Goal: Task Accomplishment & Management: Complete application form

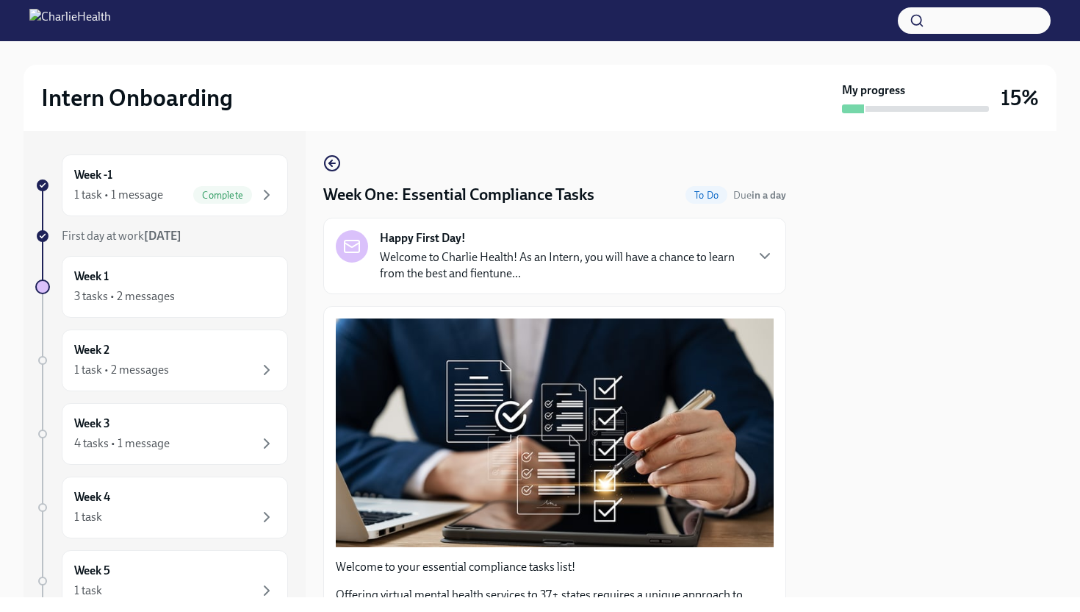
click at [900, 223] on div at bounding box center [930, 364] width 253 height 466
click at [748, 406] on button "Zoom image" at bounding box center [555, 432] width 438 height 229
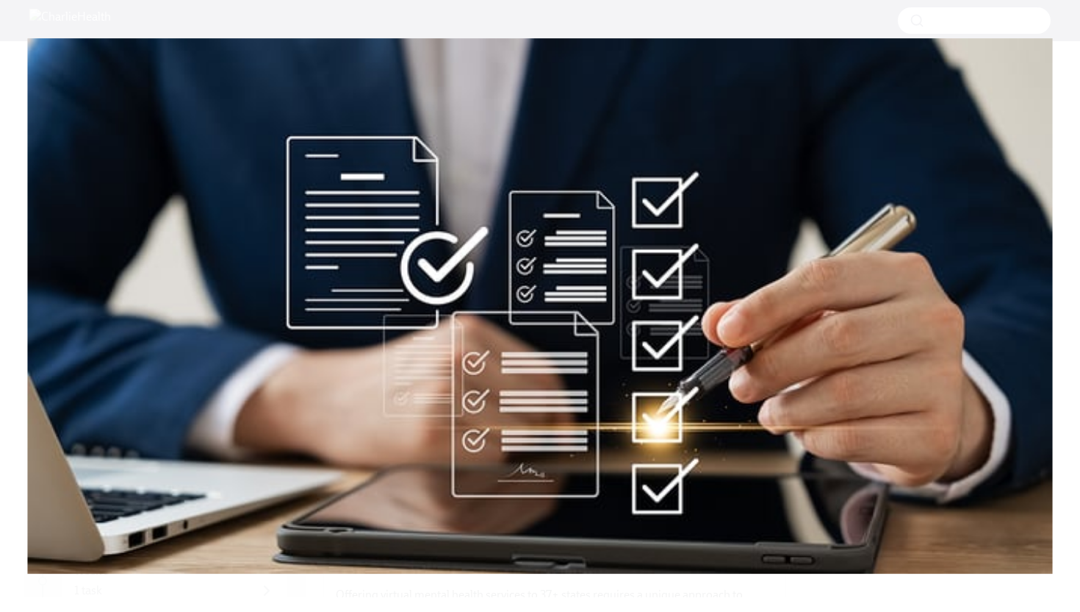
click at [939, 416] on button "Unzoom image" at bounding box center [540, 306] width 1080 height 612
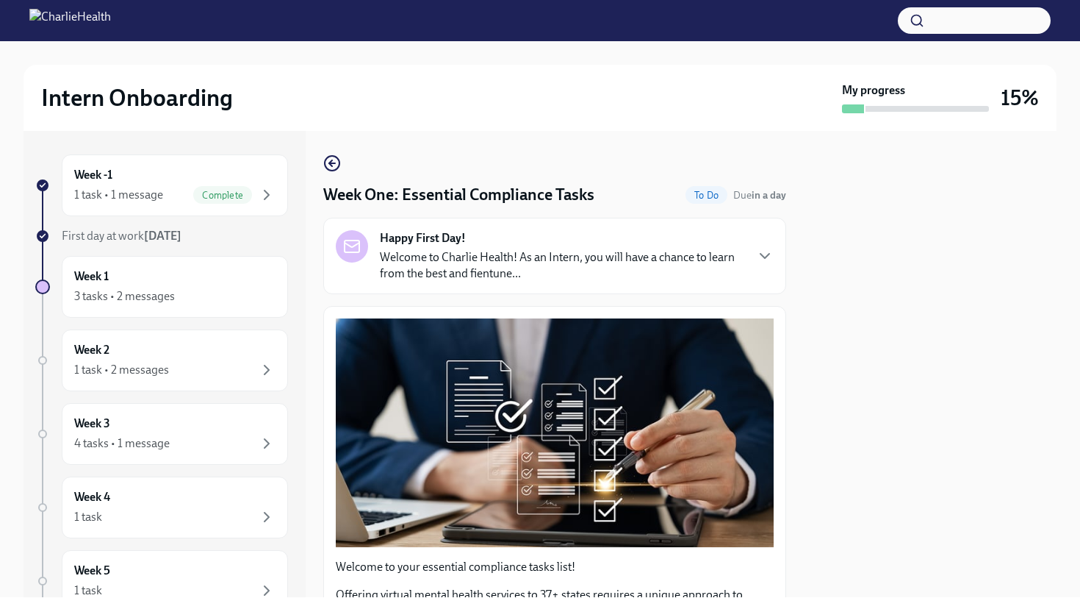
click at [939, 416] on div at bounding box center [930, 364] width 253 height 466
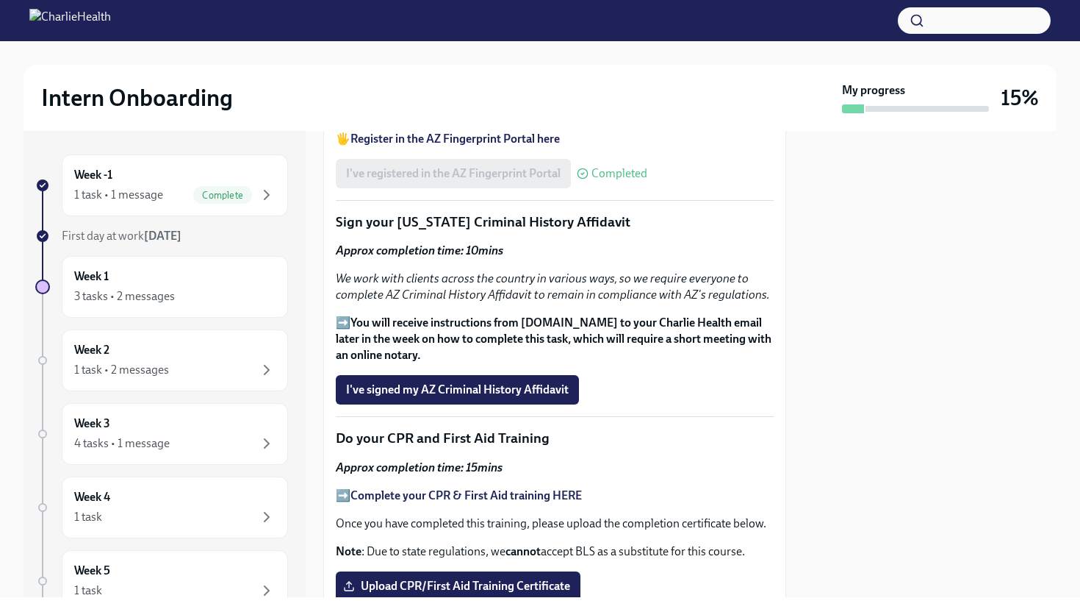
scroll to position [1793, 0]
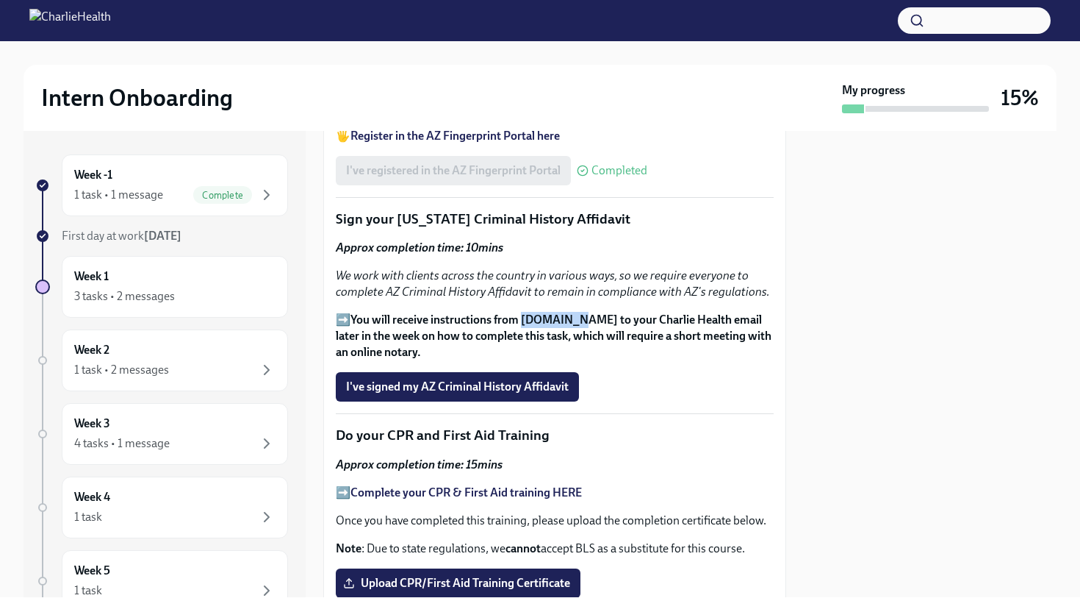
drag, startPoint x: 524, startPoint y: 307, endPoint x: 572, endPoint y: 311, distance: 47.9
click at [572, 312] on p "➡️ You will receive instructions from [DOMAIN_NAME] to your Charlie Health emai…" at bounding box center [555, 336] width 438 height 49
copy strong "[DOMAIN_NAME]"
click at [555, 379] on span "I've signed my AZ Criminal History Affidavit" at bounding box center [457, 386] width 223 height 15
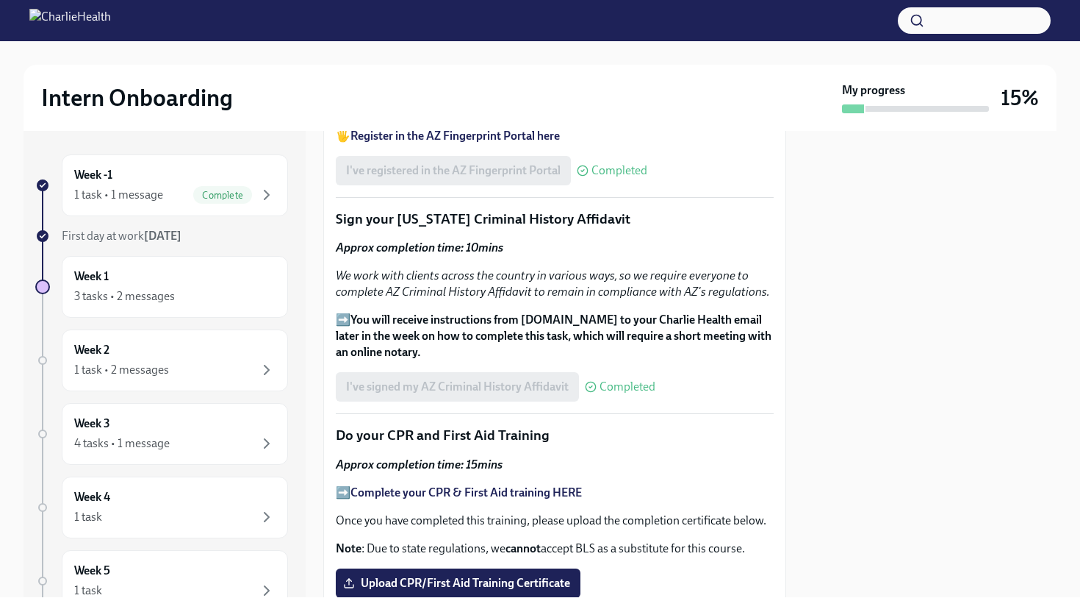
click at [822, 374] on div at bounding box center [930, 364] width 253 height 466
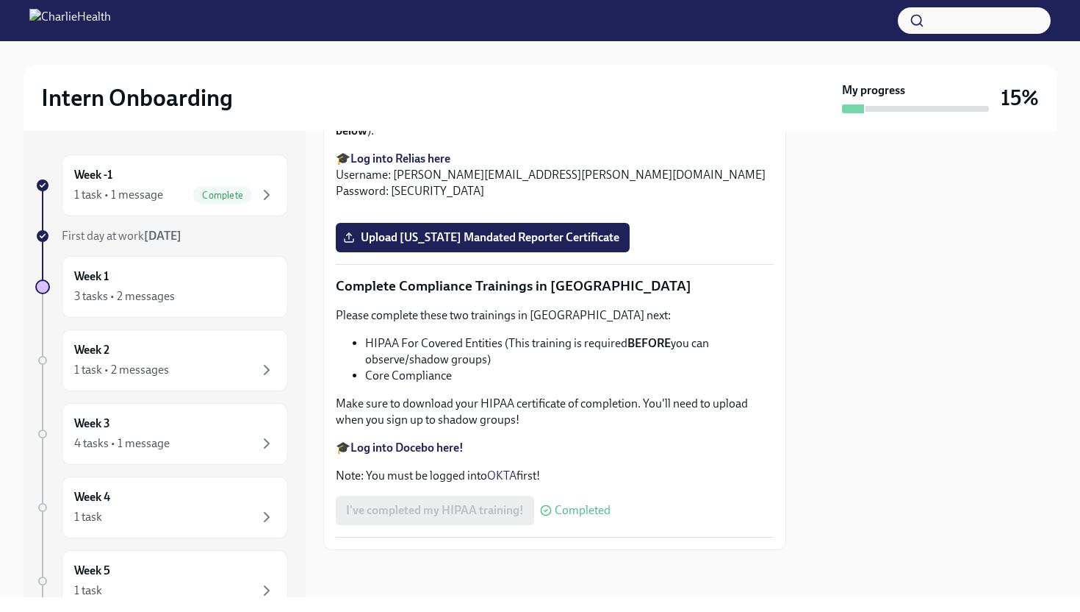
scroll to position [3109, 0]
click at [748, 211] on button "Zoom image" at bounding box center [555, 211] width 438 height 0
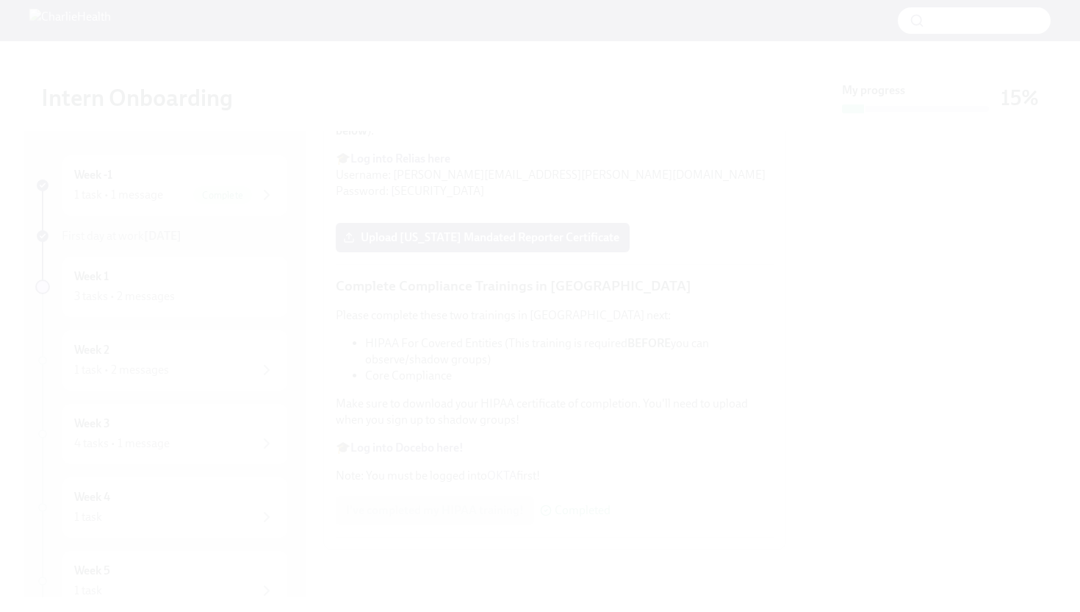
click at [1080, 181] on button "Unzoom image" at bounding box center [540, 306] width 1080 height 612
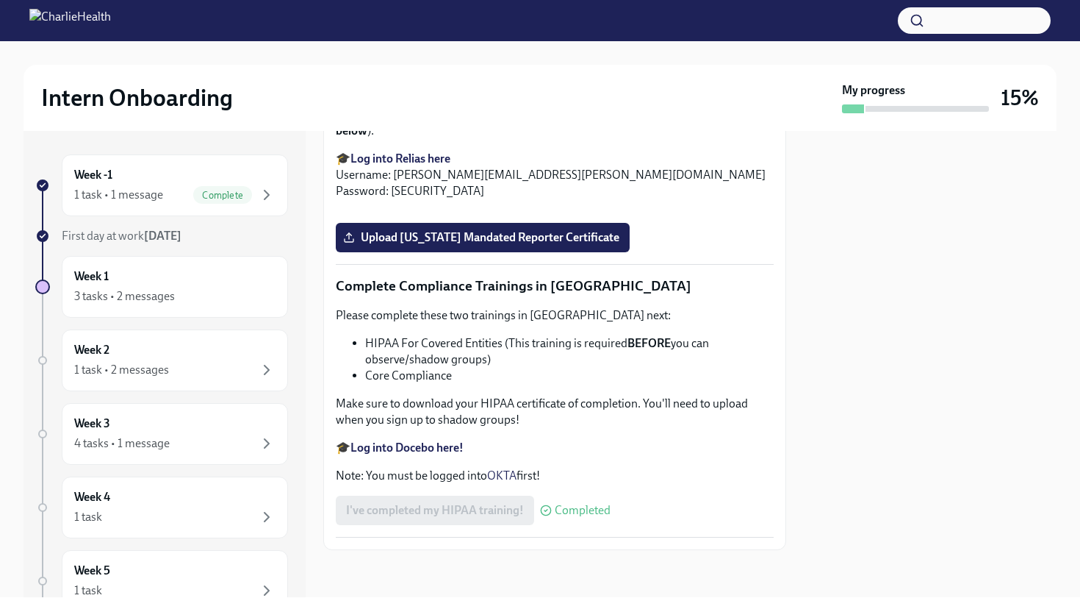
click at [979, 197] on div at bounding box center [930, 364] width 253 height 466
click at [820, 246] on div at bounding box center [930, 364] width 253 height 466
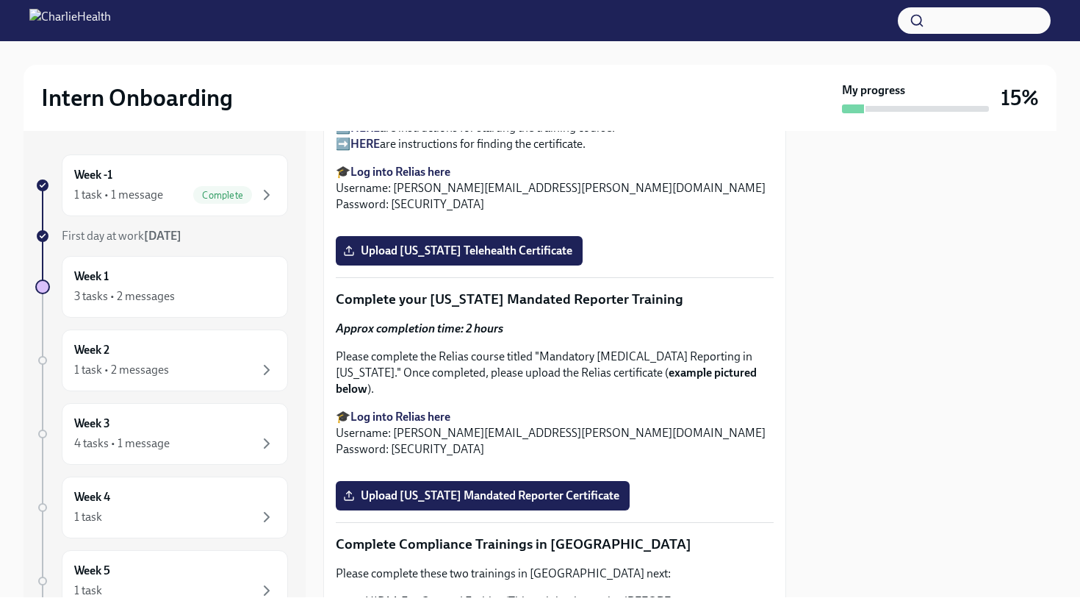
scroll to position [1990, 0]
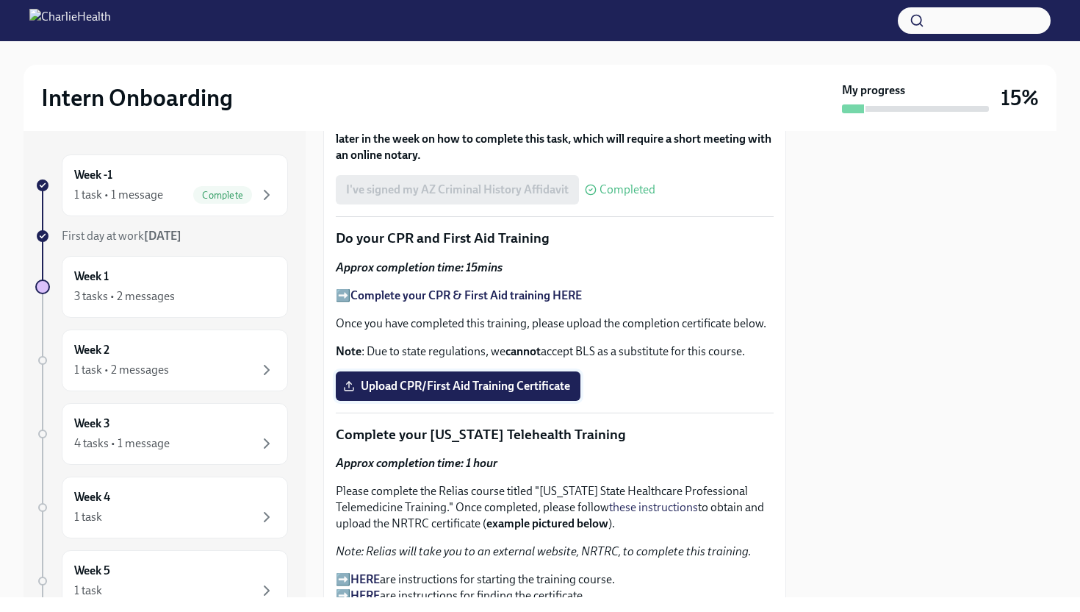
click at [512, 378] on label "Upload CPR/First Aid Training Certificate" at bounding box center [458, 385] width 245 height 29
click at [0, 0] on input "Upload CPR/First Aid Training Certificate" at bounding box center [0, 0] width 0 height 0
drag, startPoint x: 722, startPoint y: 442, endPoint x: 641, endPoint y: 411, distance: 86.5
click at [556, 288] on strong "Complete your CPR & First Aid training HERE" at bounding box center [467, 295] width 232 height 14
